Goal: Information Seeking & Learning: Learn about a topic

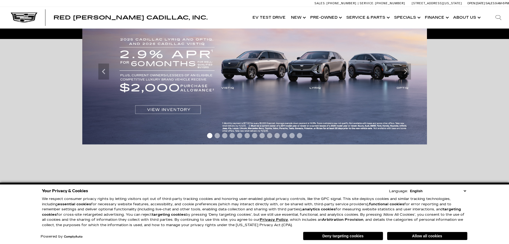
scroll to position [134, 0]
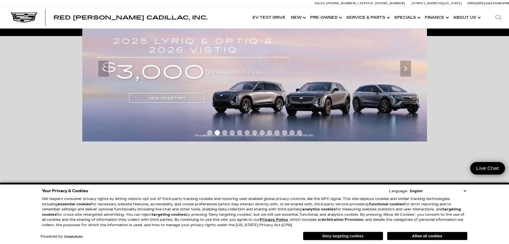
click at [338, 235] on button "Deny targeting cookies" at bounding box center [343, 236] width 80 height 9
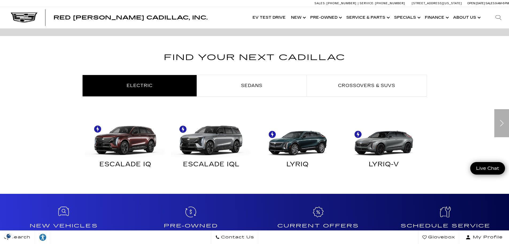
scroll to position [294, 0]
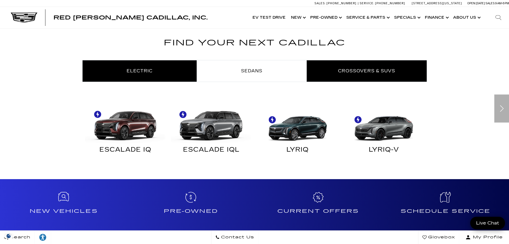
click at [360, 77] on link "Crossovers & SUVs" at bounding box center [367, 70] width 120 height 21
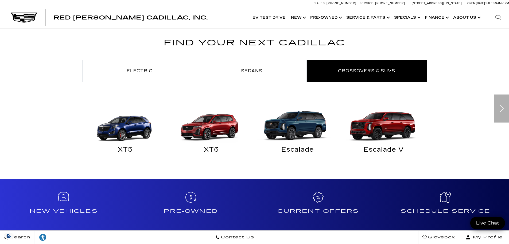
click at [293, 128] on img "Crossovers & SUVs" at bounding box center [296, 123] width 81 height 40
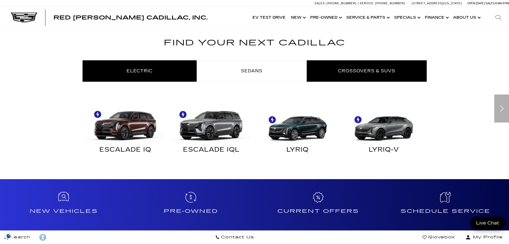
click at [351, 69] on span "Crossovers & SUVs" at bounding box center [366, 70] width 57 height 5
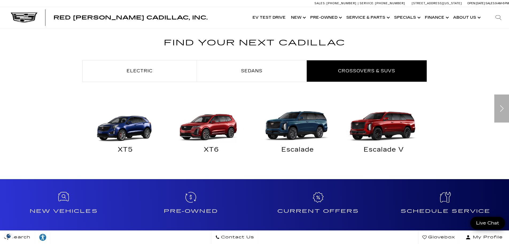
click at [208, 131] on img "Crossovers & SUVs" at bounding box center [210, 123] width 81 height 40
